Goal: Information Seeking & Learning: Find specific fact

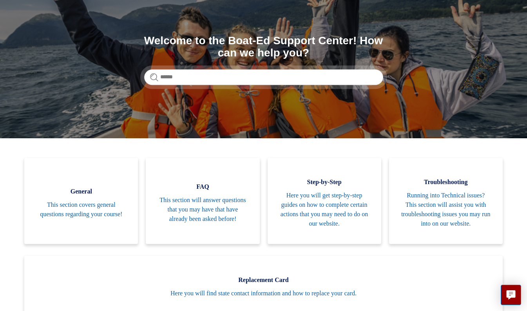
scroll to position [76, 0]
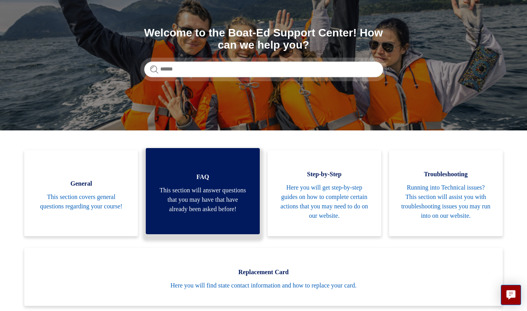
click at [227, 186] on span "This section will answer questions that you may have that have already been ask…" at bounding box center [202, 200] width 90 height 28
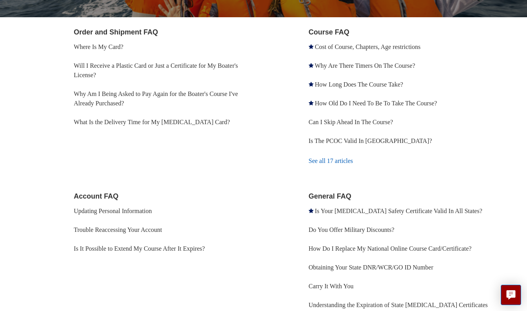
scroll to position [145, 0]
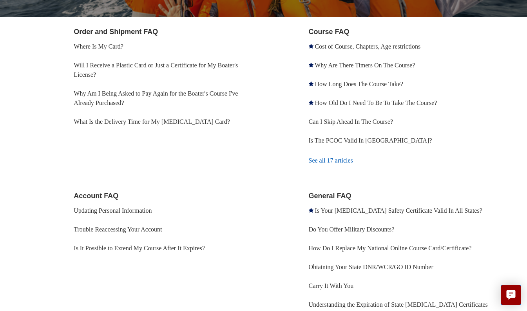
click at [325, 157] on link "See all 17 articles" at bounding box center [404, 160] width 192 height 21
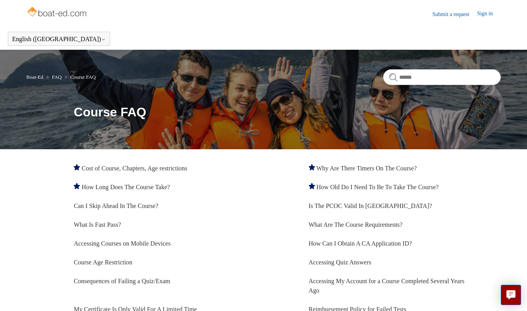
scroll to position [68, 0]
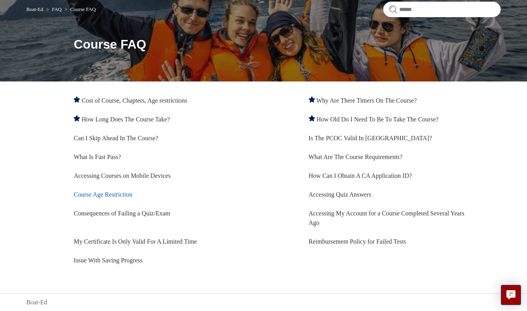
click at [125, 195] on link "Course Age Restriction" at bounding box center [103, 194] width 58 height 7
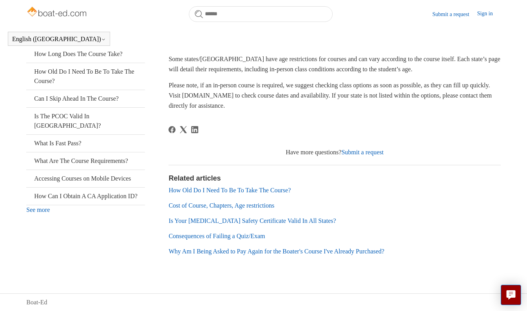
click at [221, 207] on link "Cost of Course, Chapters, Age restrictions" at bounding box center [221, 205] width 106 height 7
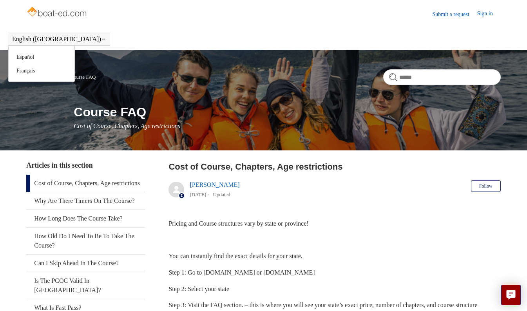
click at [47, 37] on button "English ([GEOGRAPHIC_DATA])" at bounding box center [59, 39] width 94 height 7
